Goal: Navigation & Orientation: Go to known website

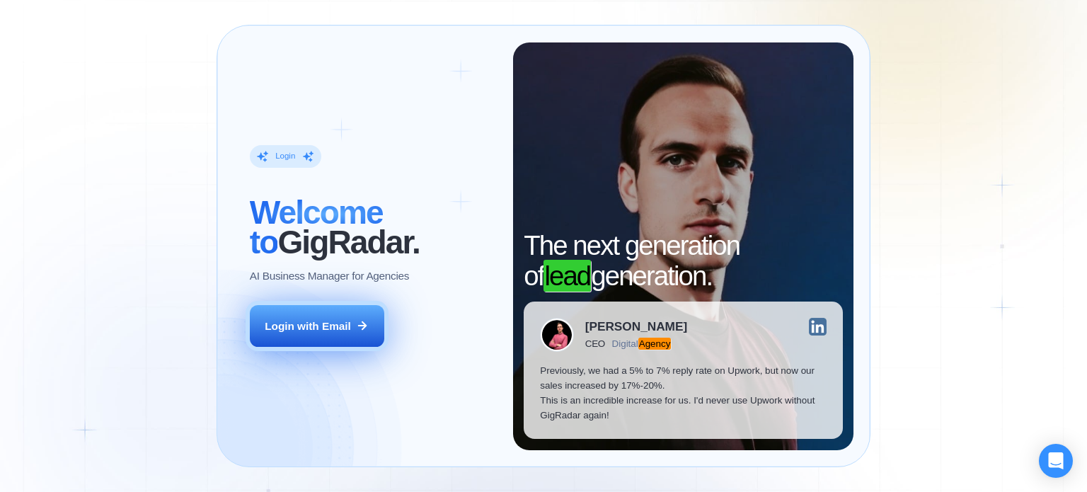
click at [306, 328] on div "Login with Email" at bounding box center [308, 326] width 86 height 15
